Goal: Task Accomplishment & Management: Complete application form

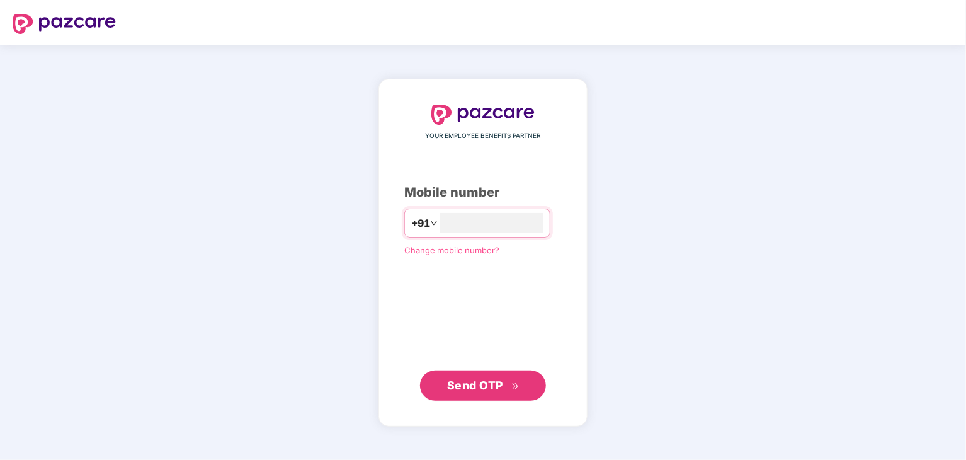
type input "**********"
click at [467, 389] on span "Send OTP" at bounding box center [475, 384] width 56 height 13
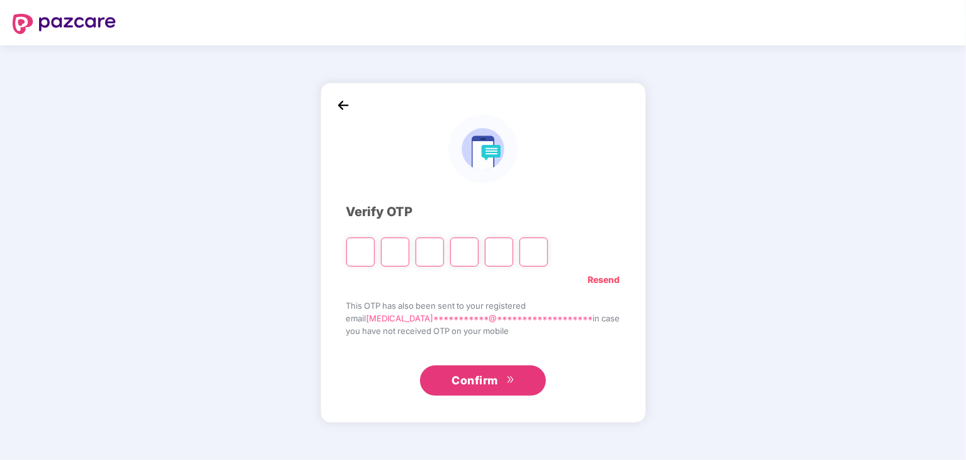
type input "*"
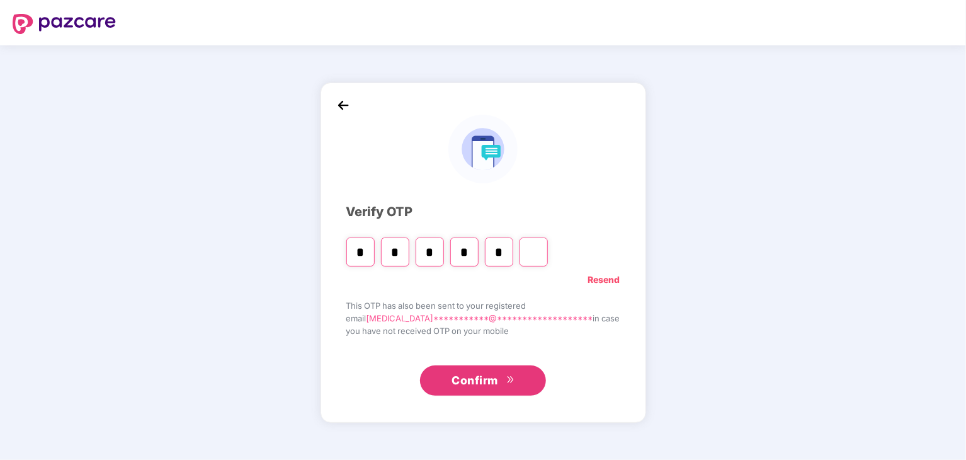
type input "*"
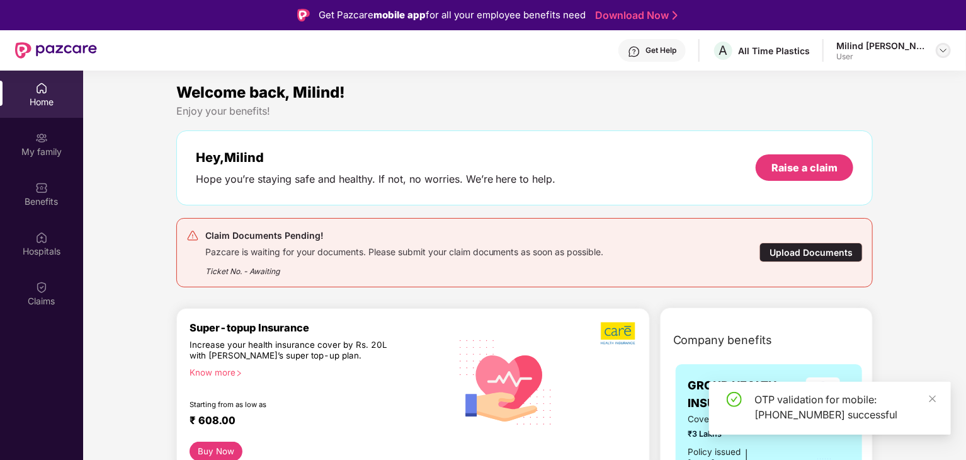
click at [938, 54] on div at bounding box center [943, 50] width 15 height 15
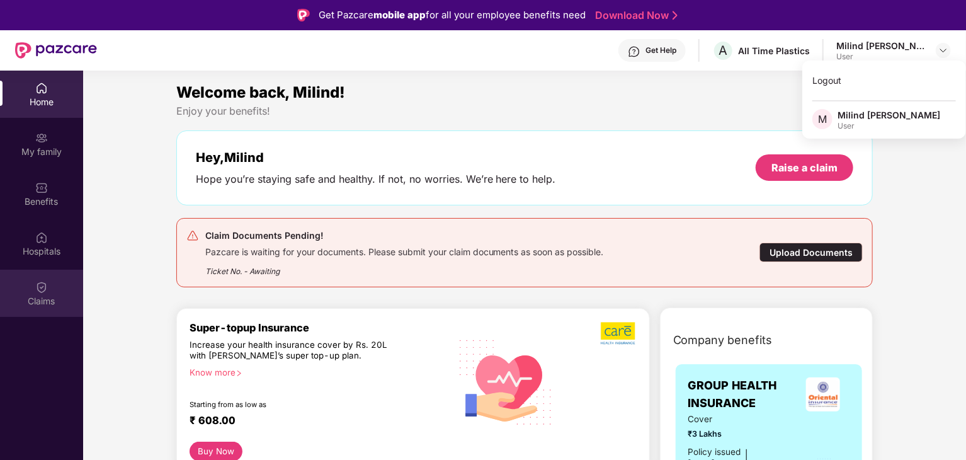
click at [38, 290] on img at bounding box center [41, 287] width 13 height 13
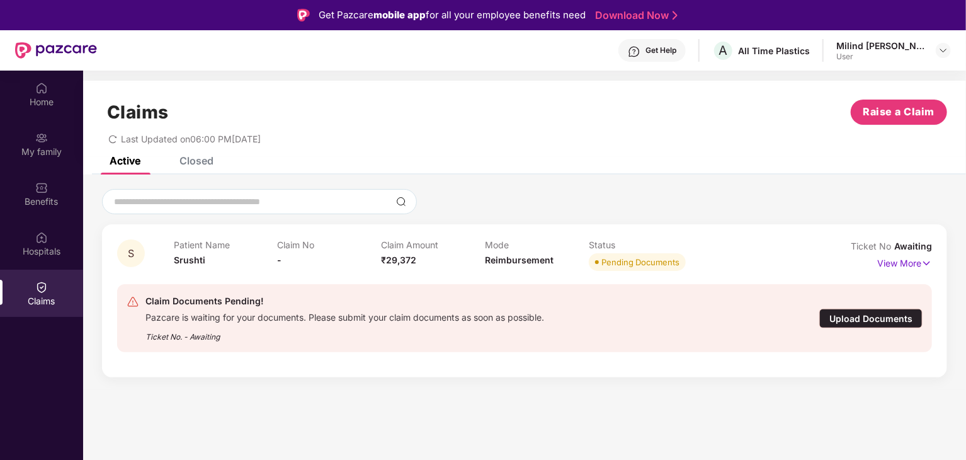
click at [897, 320] on div "Upload Documents" at bounding box center [870, 319] width 103 height 20
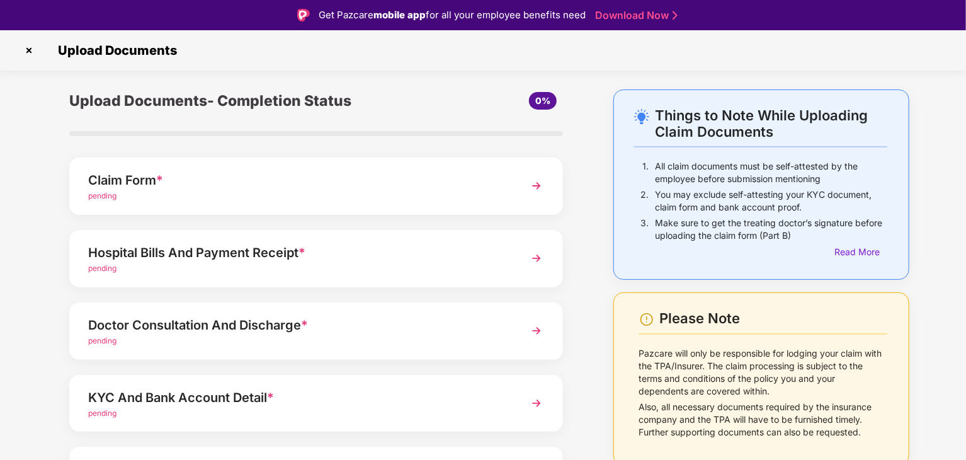
click at [31, 50] on img at bounding box center [29, 50] width 20 height 20
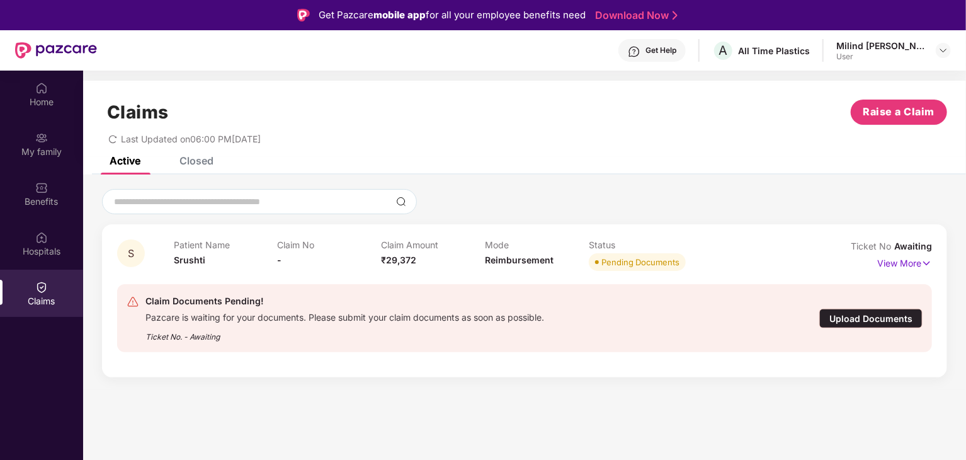
click at [875, 318] on div "Upload Documents" at bounding box center [870, 319] width 103 height 20
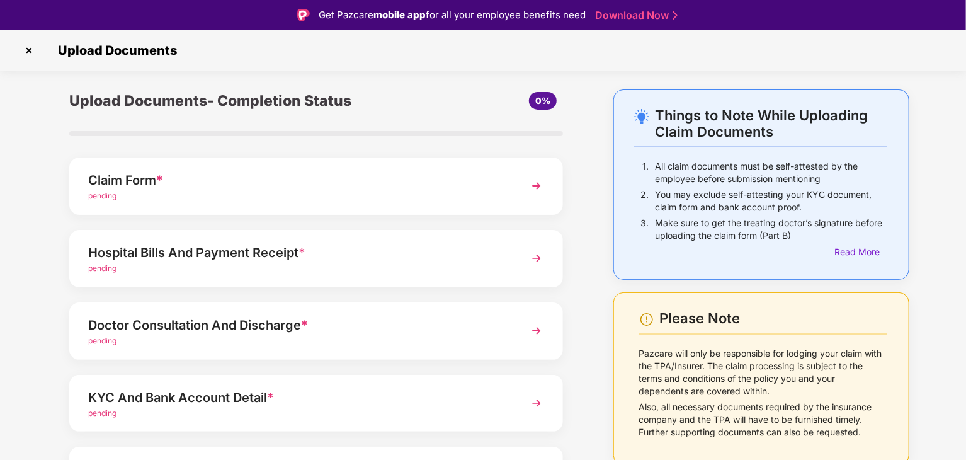
scroll to position [97, 0]
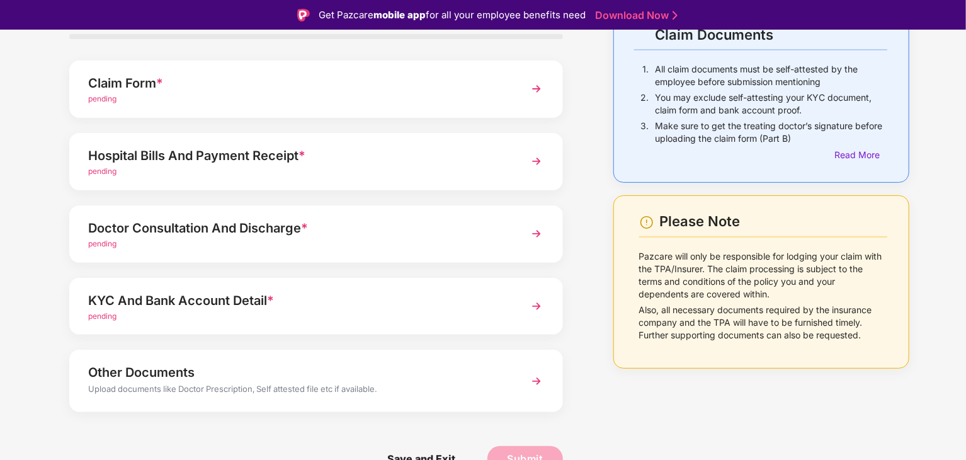
click at [303, 387] on div "Upload documents like Doctor Prescription, Self attested file etc if available." at bounding box center [296, 390] width 417 height 16
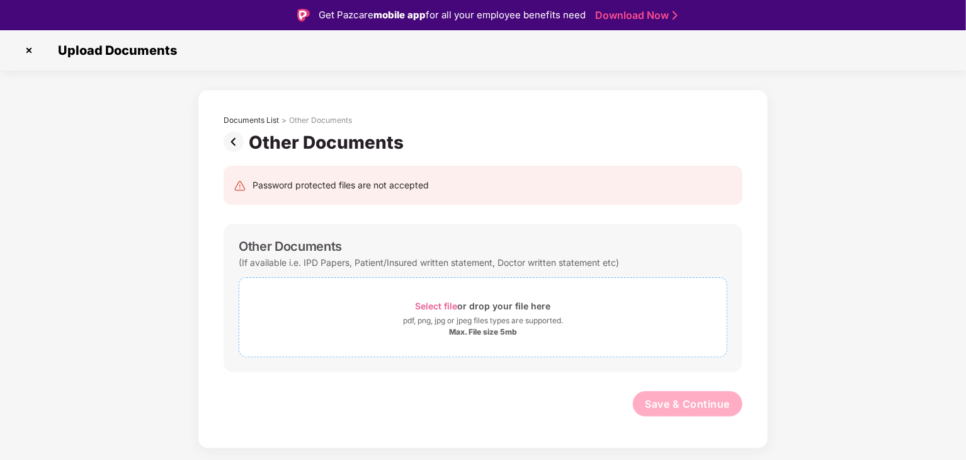
click at [440, 302] on span "Select file" at bounding box center [437, 305] width 42 height 11
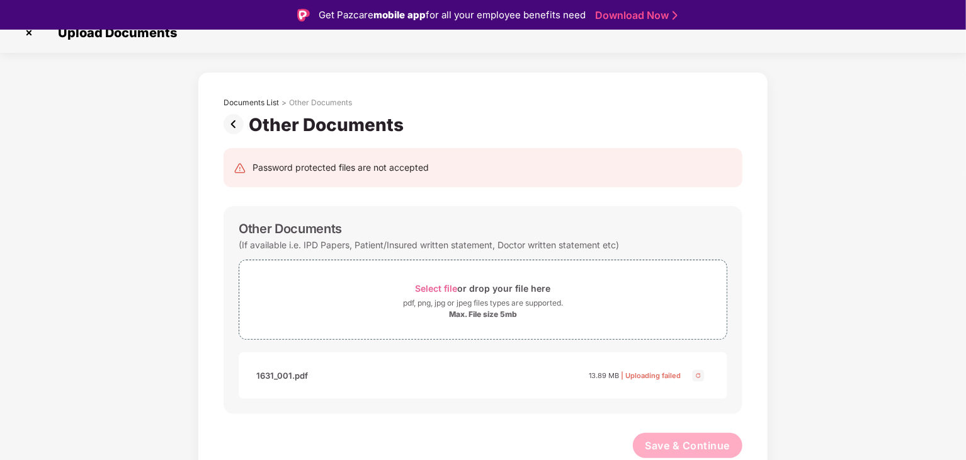
scroll to position [30, 0]
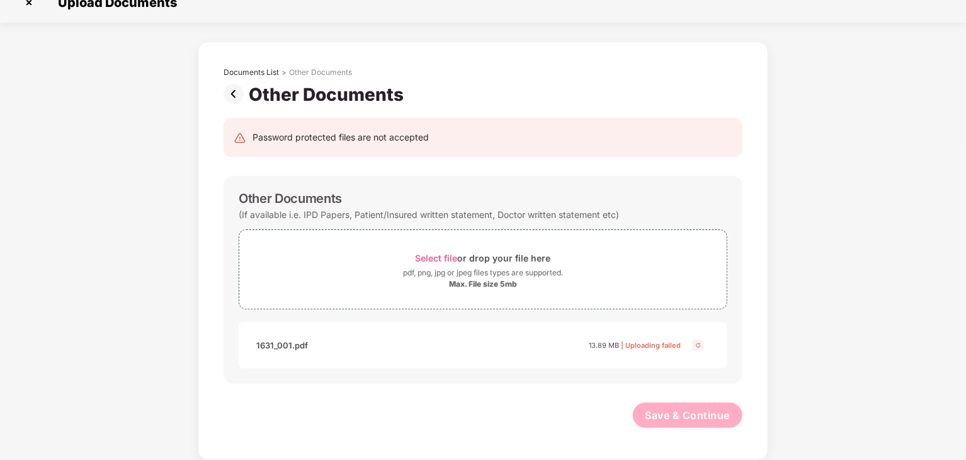
click at [705, 345] on img at bounding box center [698, 345] width 15 height 15
click at [29, 5] on img at bounding box center [29, 2] width 20 height 20
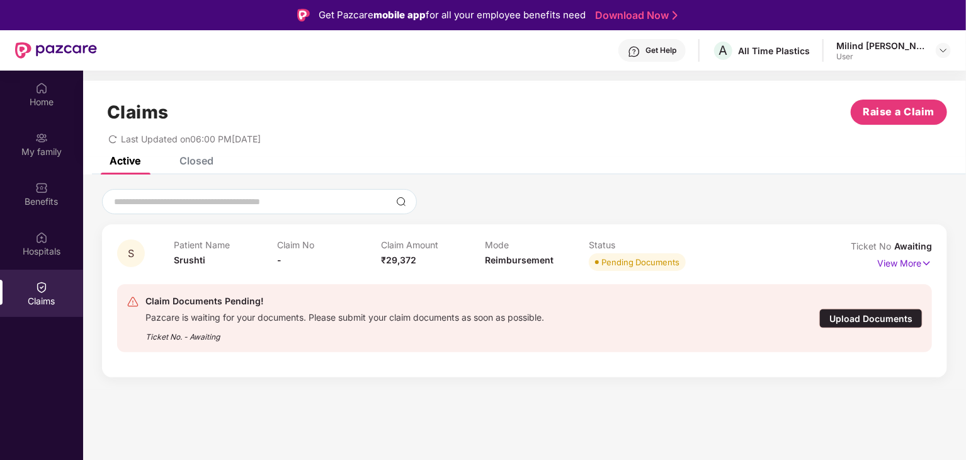
click at [866, 322] on div "Upload Documents" at bounding box center [870, 319] width 103 height 20
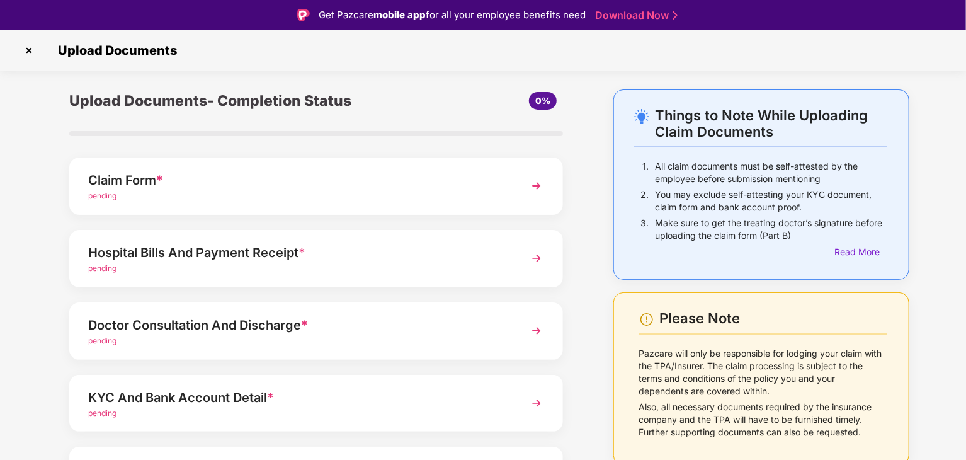
click at [209, 248] on div "Hospital Bills And Payment Receipt *" at bounding box center [296, 252] width 417 height 20
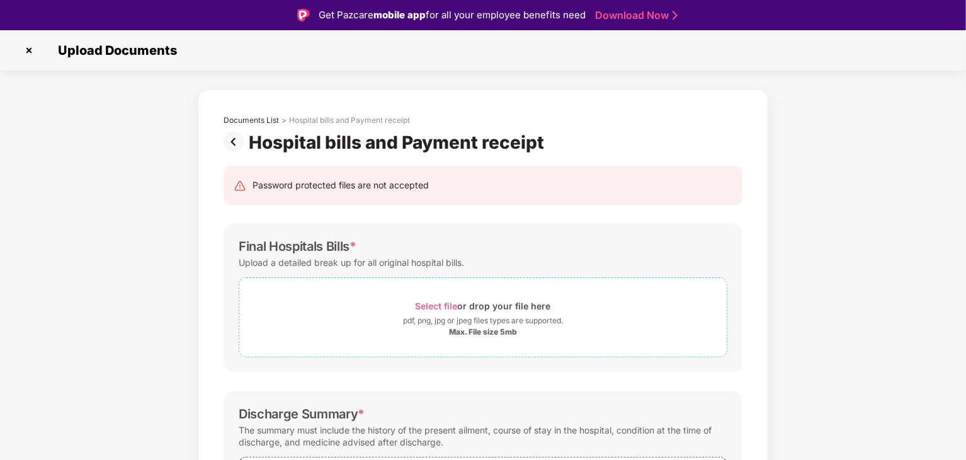
click at [444, 305] on span "Select file" at bounding box center [437, 305] width 42 height 11
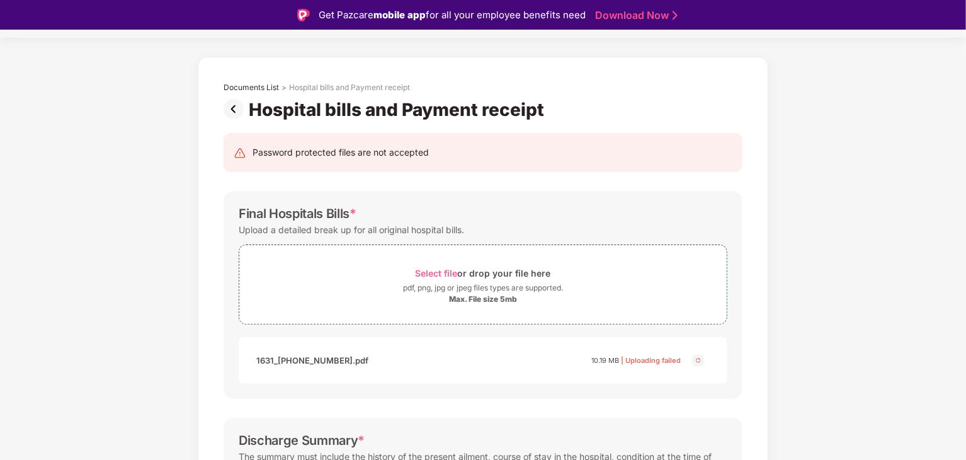
scroll to position [63, 0]
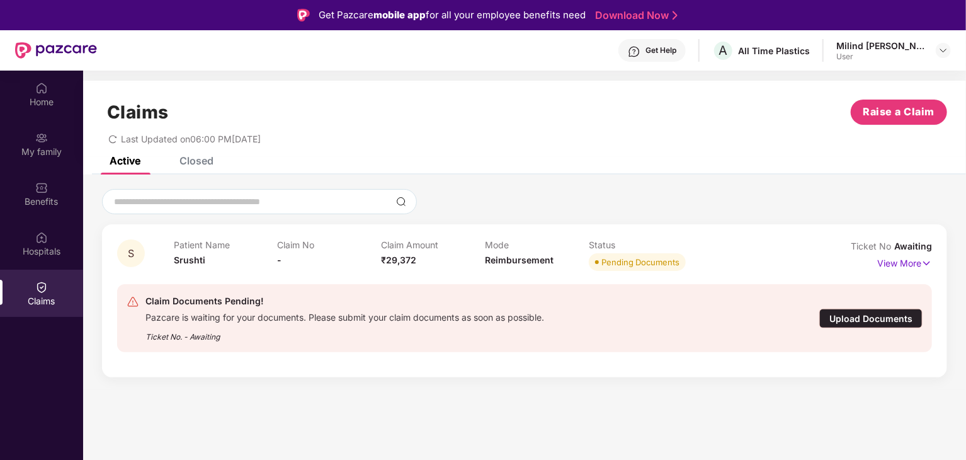
click at [861, 317] on div "Upload Documents" at bounding box center [870, 319] width 103 height 20
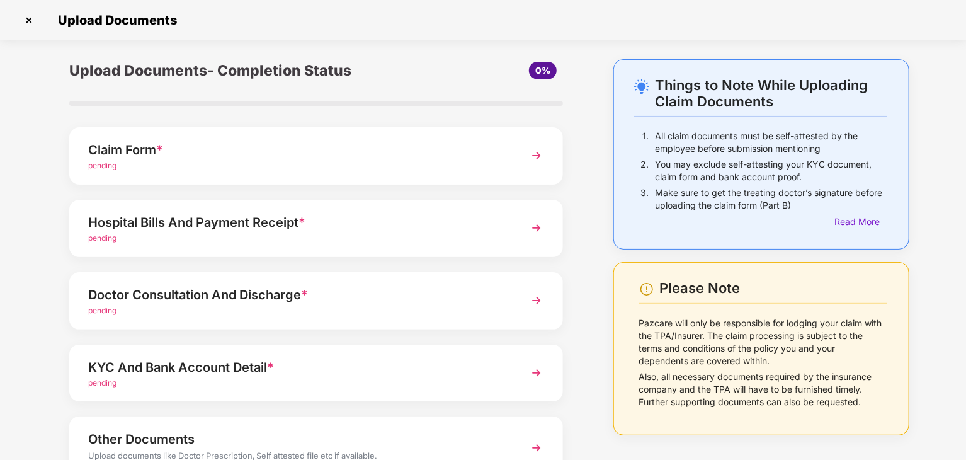
click at [28, 23] on img at bounding box center [29, 20] width 20 height 20
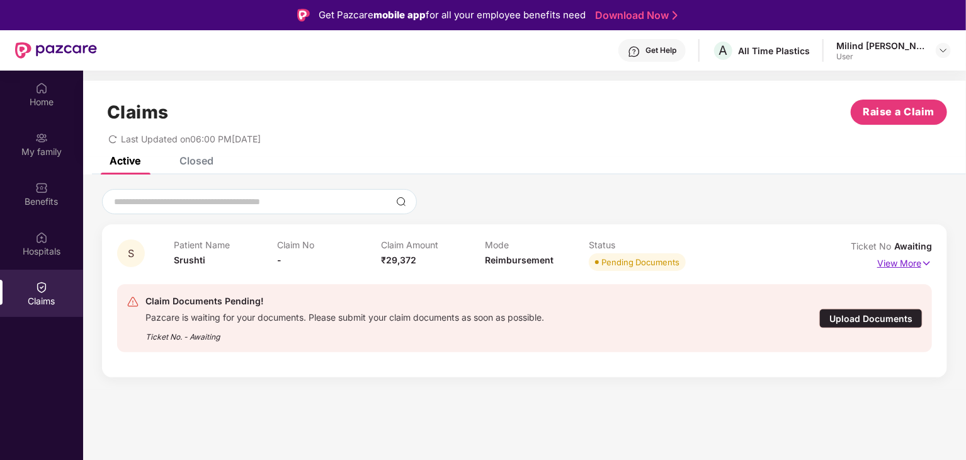
click at [897, 262] on p "View More" at bounding box center [904, 261] width 55 height 17
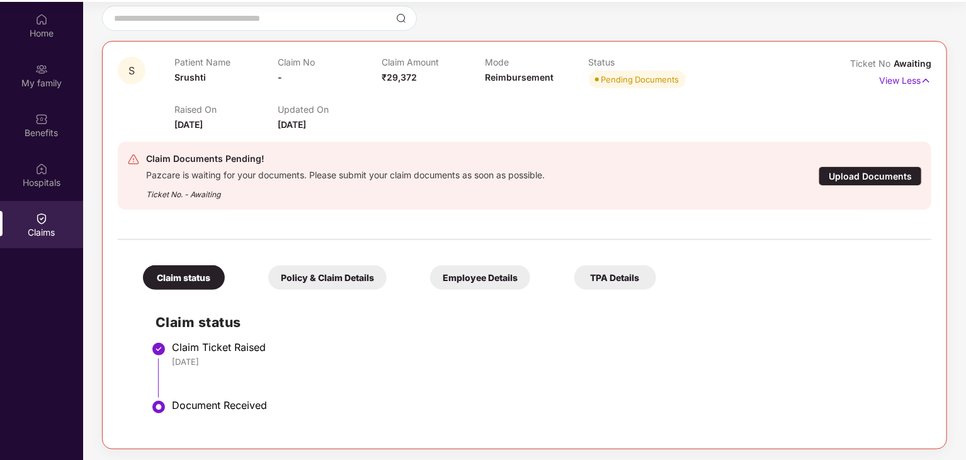
scroll to position [71, 0]
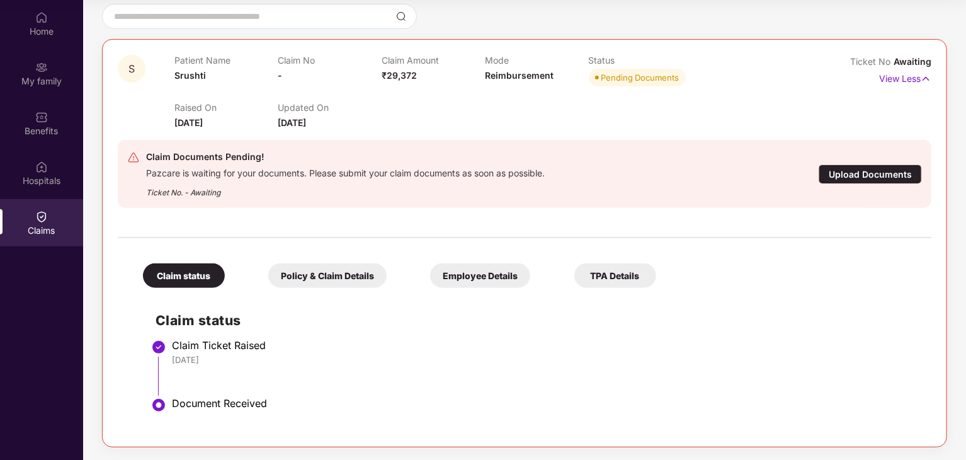
click at [312, 276] on div "Policy & Claim Details" at bounding box center [327, 275] width 118 height 25
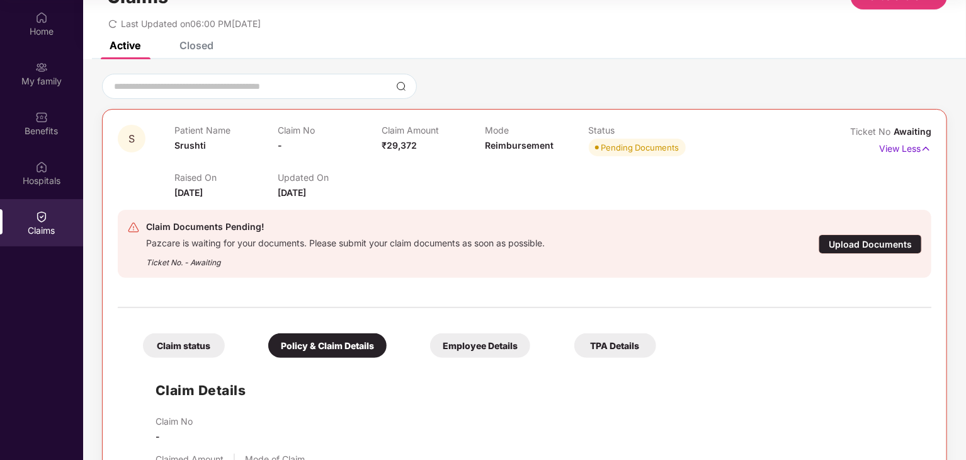
scroll to position [25, 0]
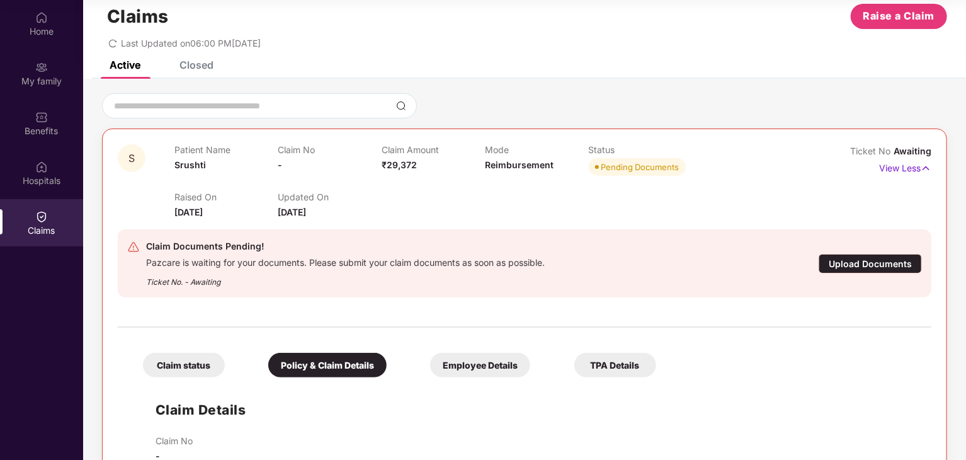
click at [479, 364] on div "Employee Details" at bounding box center [480, 365] width 100 height 25
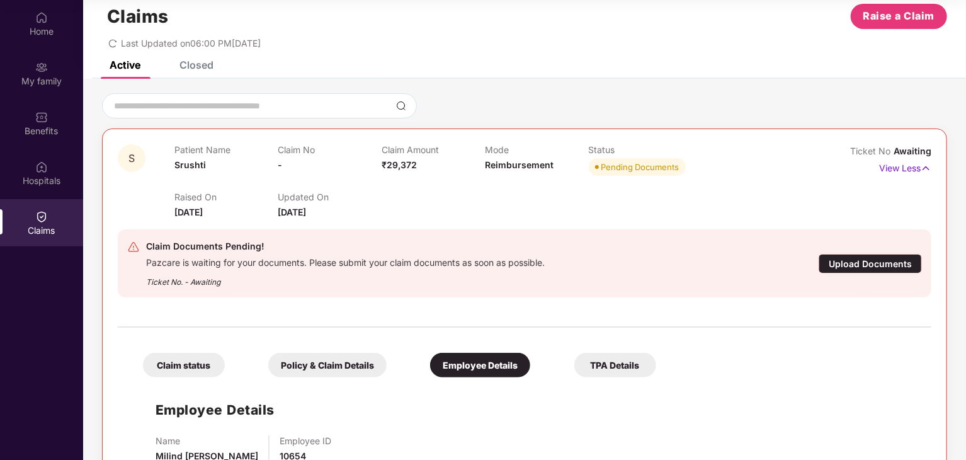
scroll to position [67, 0]
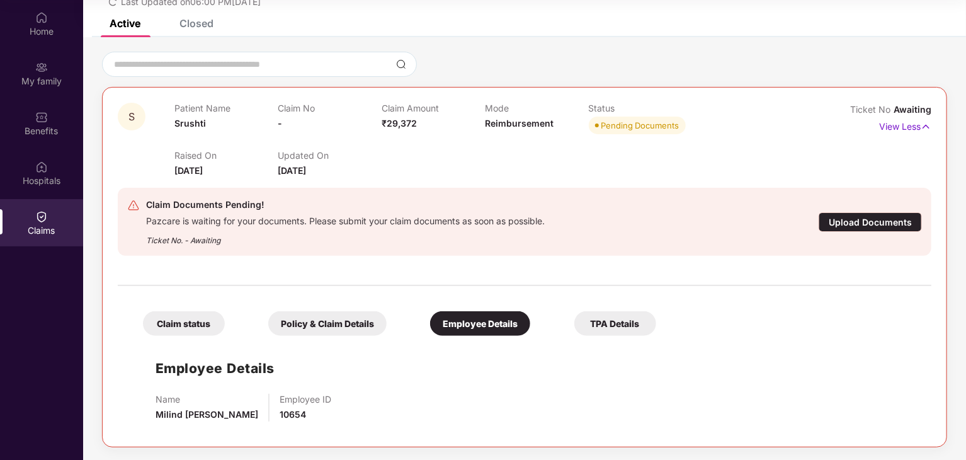
click at [615, 326] on div "TPA Details" at bounding box center [615, 323] width 82 height 25
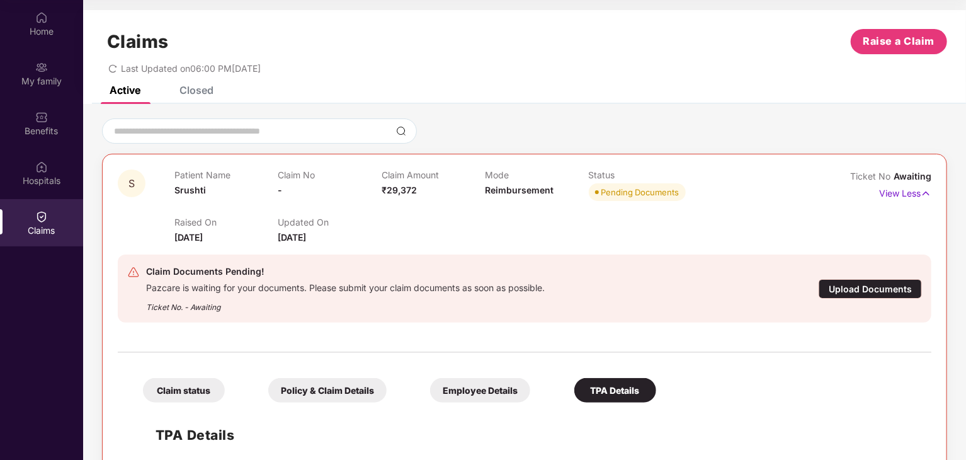
scroll to position [0, 0]
click at [184, 84] on div "Claims Raise a Claim Last Updated on 06:00 PM[DATE]" at bounding box center [524, 48] width 883 height 76
click at [188, 86] on div "Closed" at bounding box center [196, 90] width 34 height 13
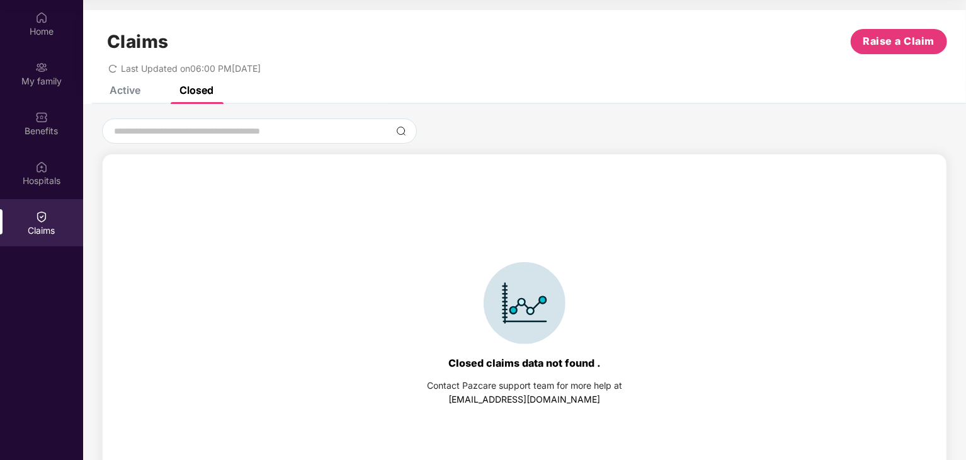
click at [123, 94] on div "Active" at bounding box center [125, 90] width 31 height 13
